Goal: Transaction & Acquisition: Obtain resource

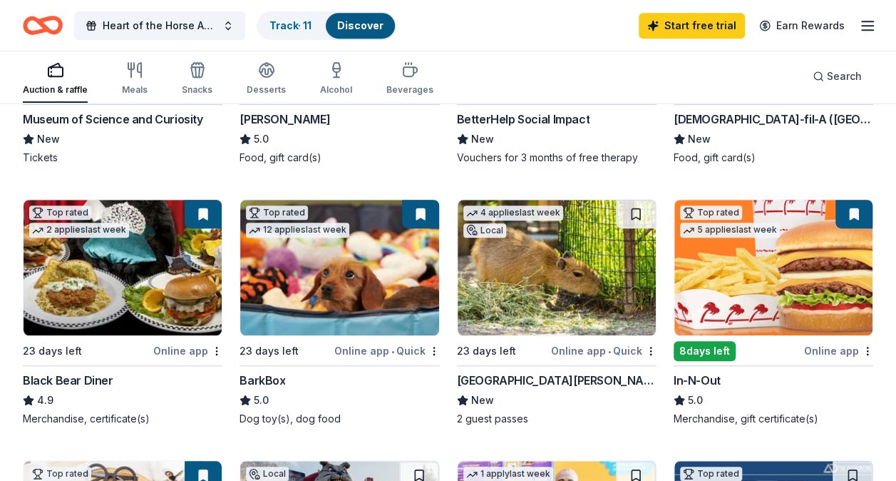
scroll to position [357, 0]
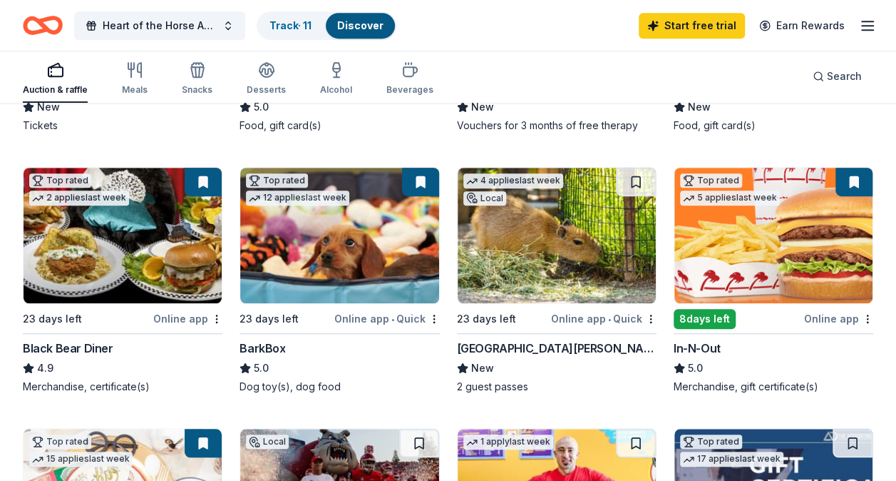
click at [837, 318] on div "Online app" at bounding box center [838, 318] width 69 height 18
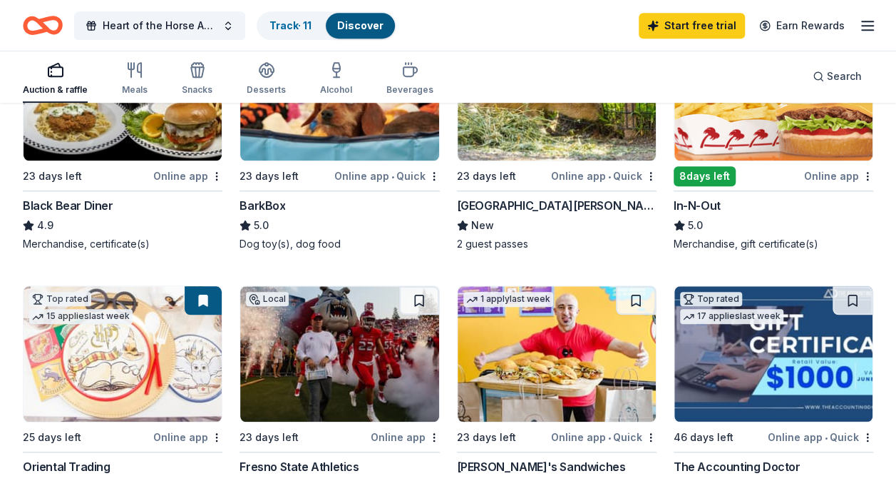
scroll to position [570, 0]
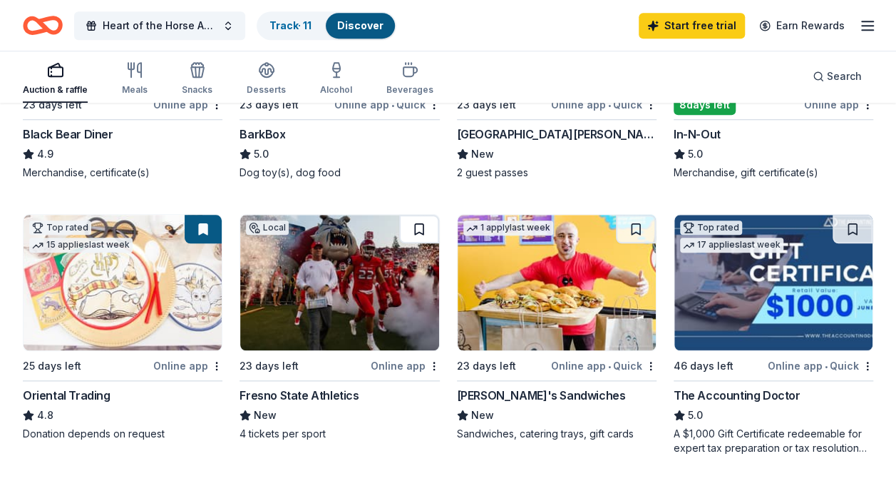
click at [418, 229] on button at bounding box center [419, 229] width 40 height 29
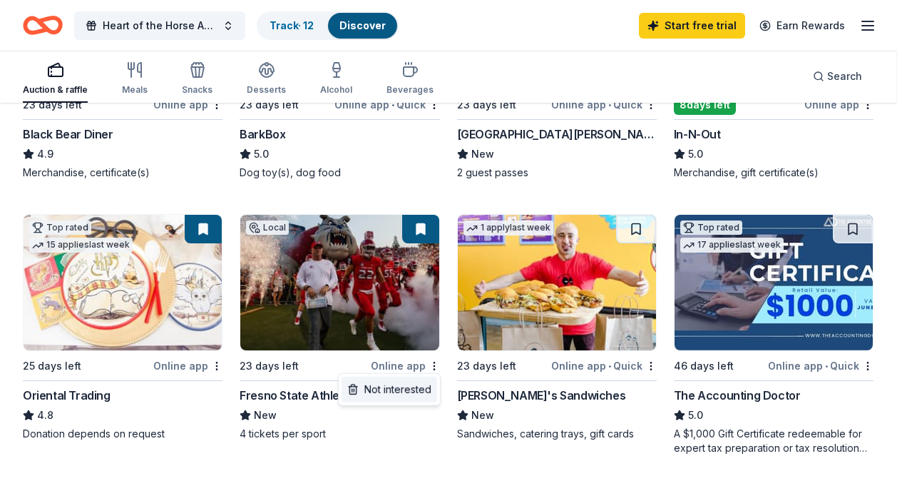
click at [419, 394] on div "Not interested" at bounding box center [390, 390] width 96 height 26
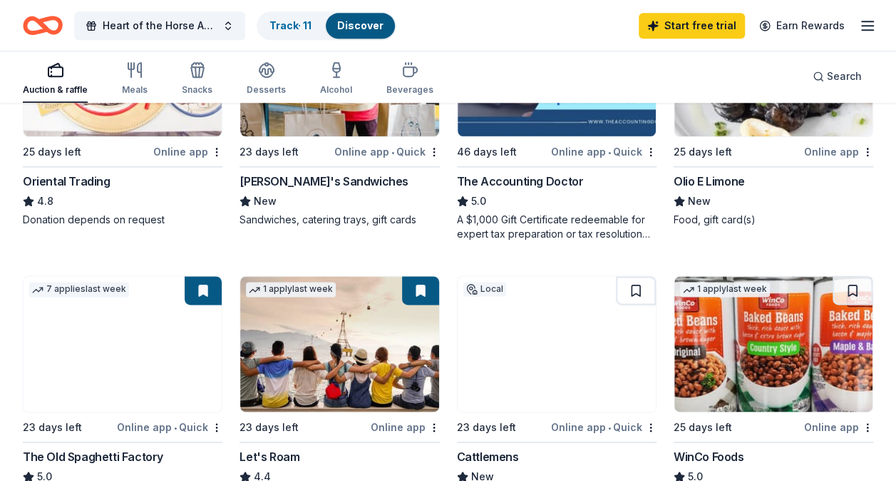
scroll to position [856, 0]
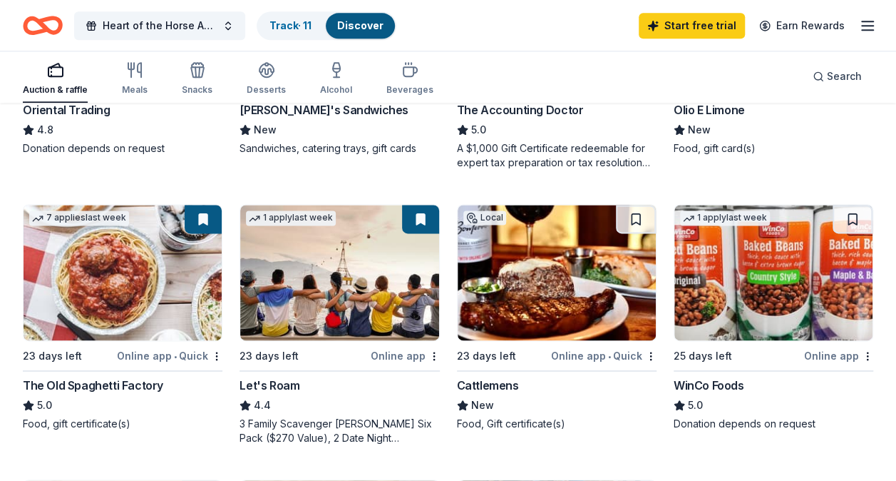
click at [176, 354] on span "•" at bounding box center [175, 355] width 3 height 11
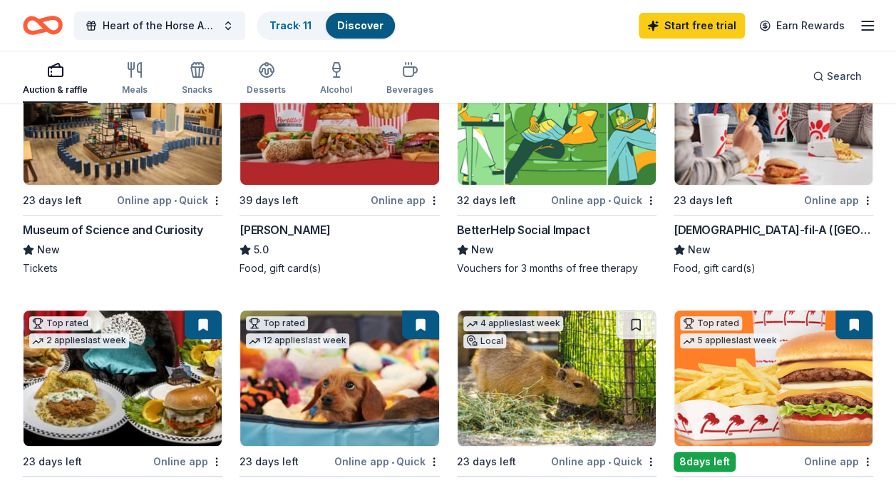
scroll to position [0, 0]
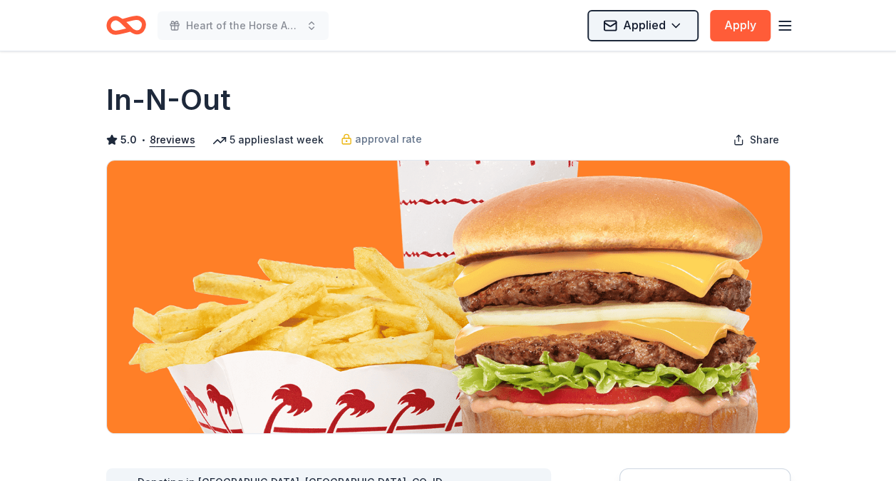
click at [683, 22] on html "Heart of the Horse Annual Fall Fundraiser Event Applied Apply Due in 8 days Sha…" at bounding box center [448, 240] width 896 height 481
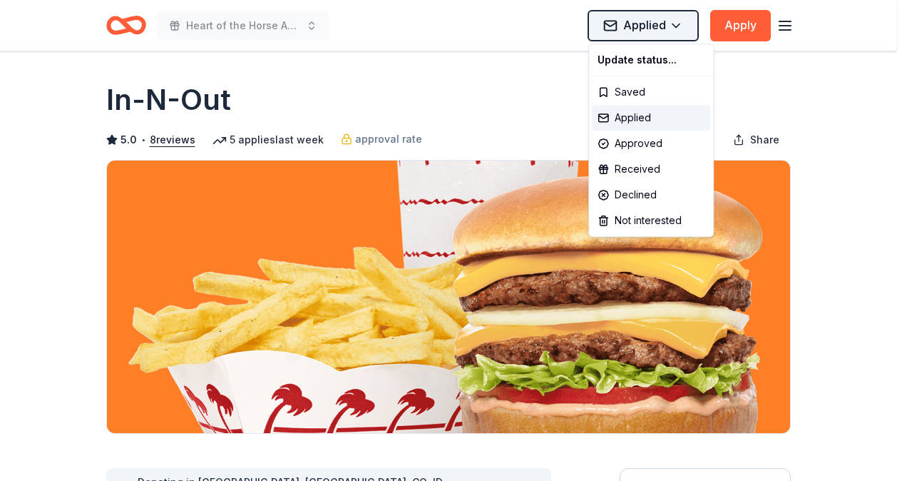
click at [683, 22] on html "Heart of the Horse Annual Fall Fundraiser Event Applied Apply Due in 8 days Sha…" at bounding box center [453, 240] width 907 height 481
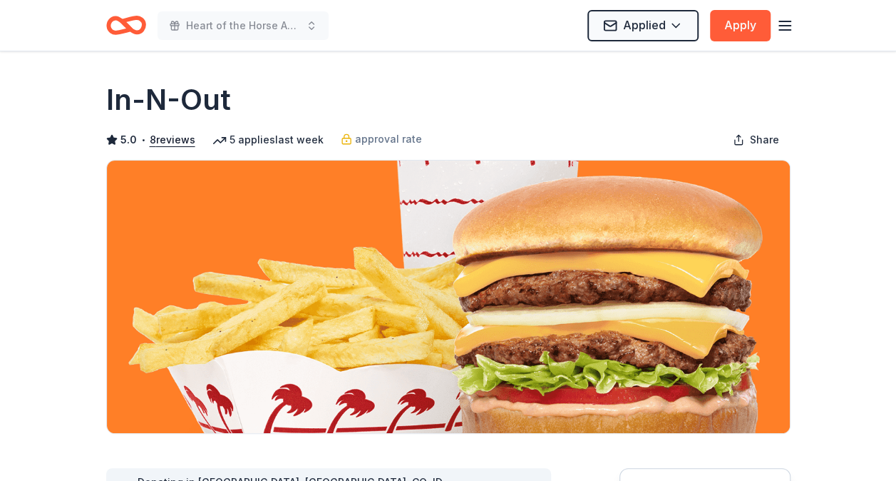
click at [782, 24] on icon "button" at bounding box center [785, 25] width 17 height 17
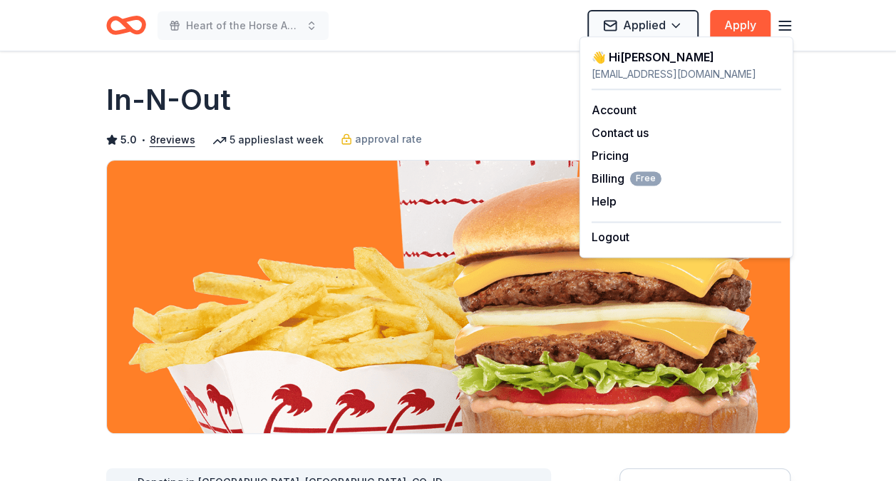
click at [324, 86] on div "In-N-Out" at bounding box center [448, 100] width 685 height 40
